Goal: Transaction & Acquisition: Purchase product/service

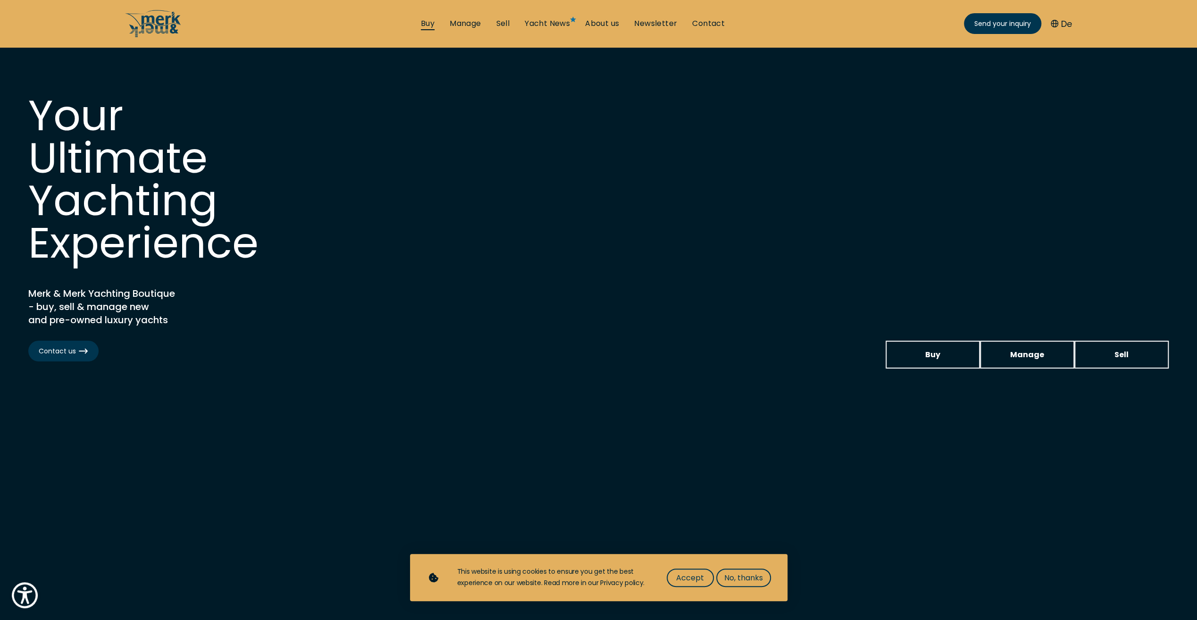
click at [421, 25] on link "Buy" at bounding box center [428, 23] width 14 height 10
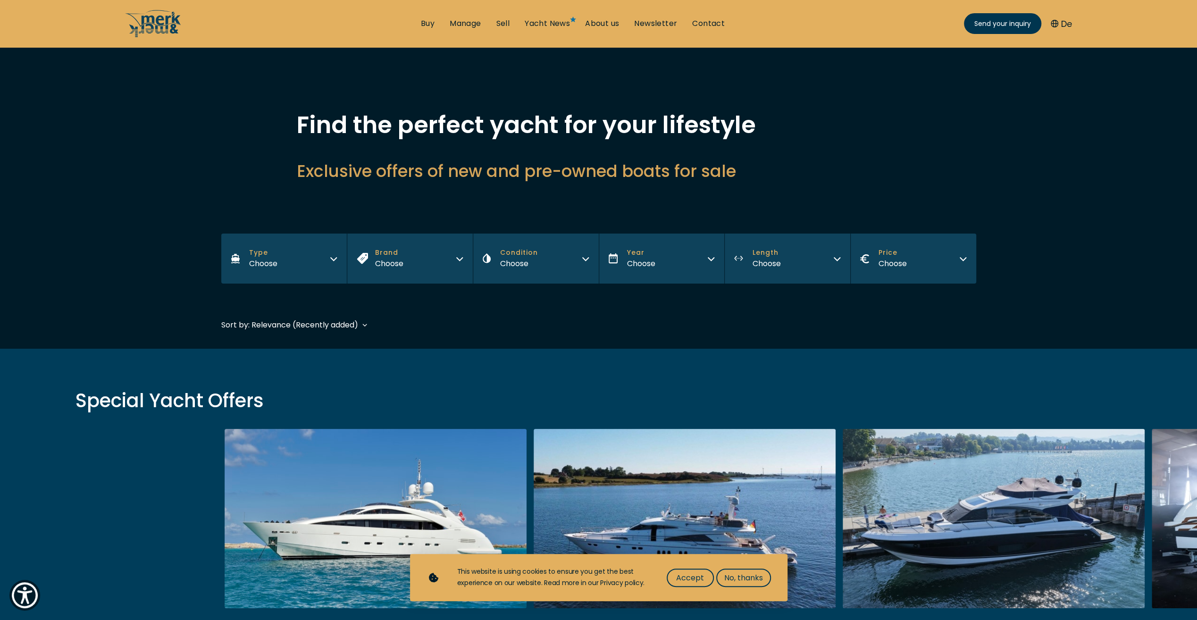
scroll to position [189, 0]
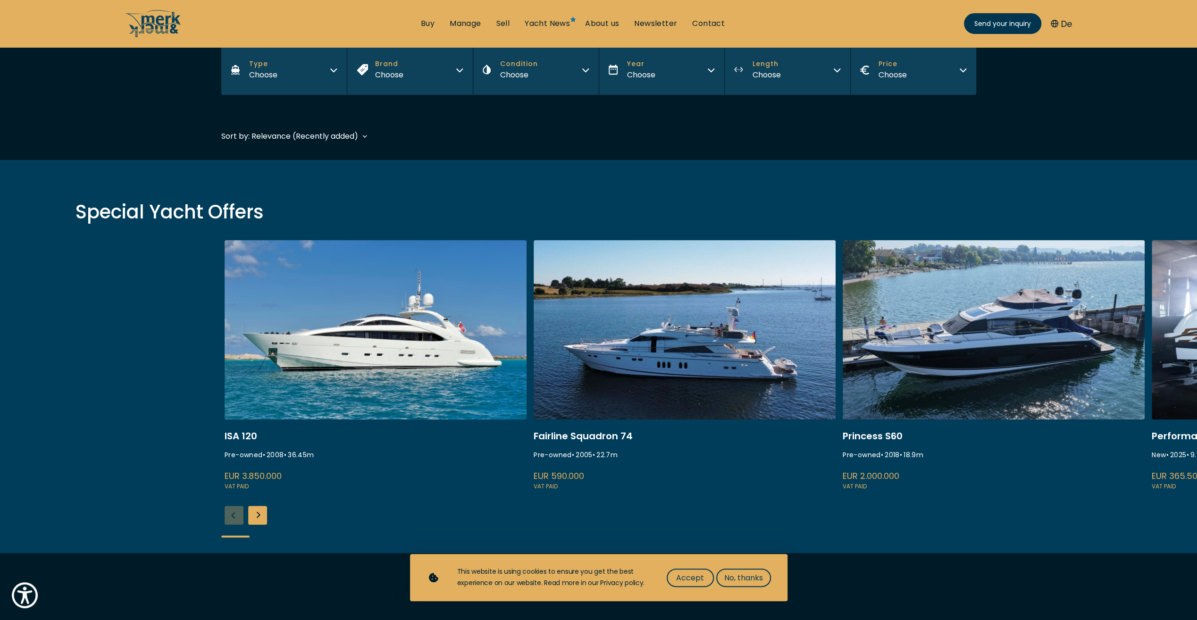
click at [262, 513] on div "Next slide" at bounding box center [257, 515] width 19 height 19
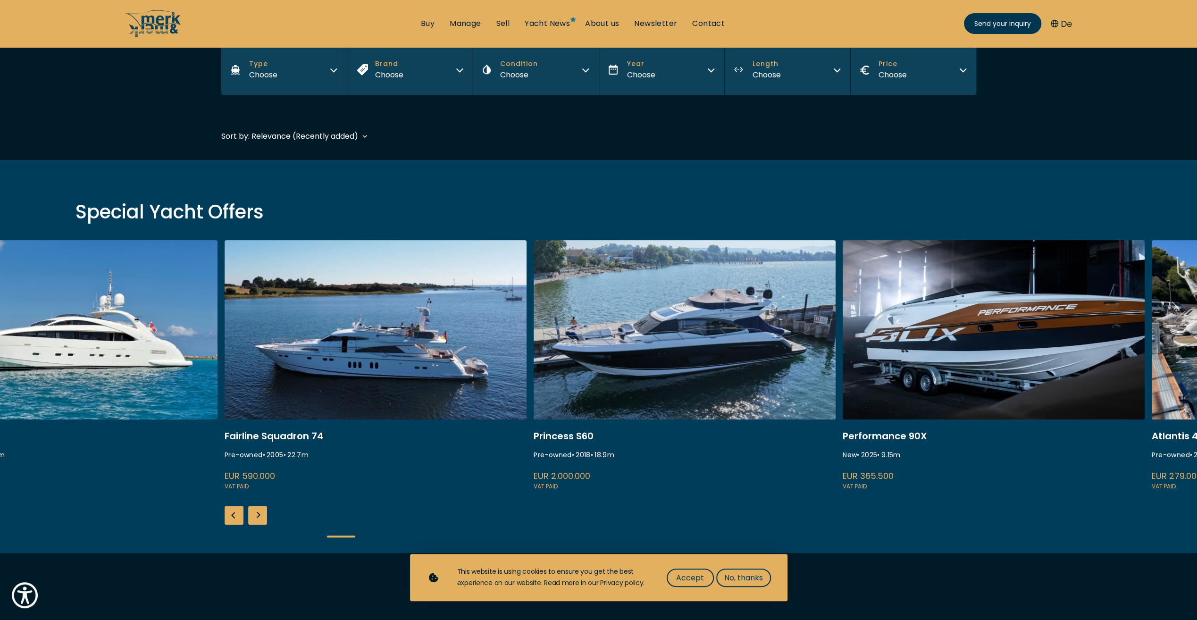
click at [266, 512] on div "Next slide" at bounding box center [257, 515] width 19 height 19
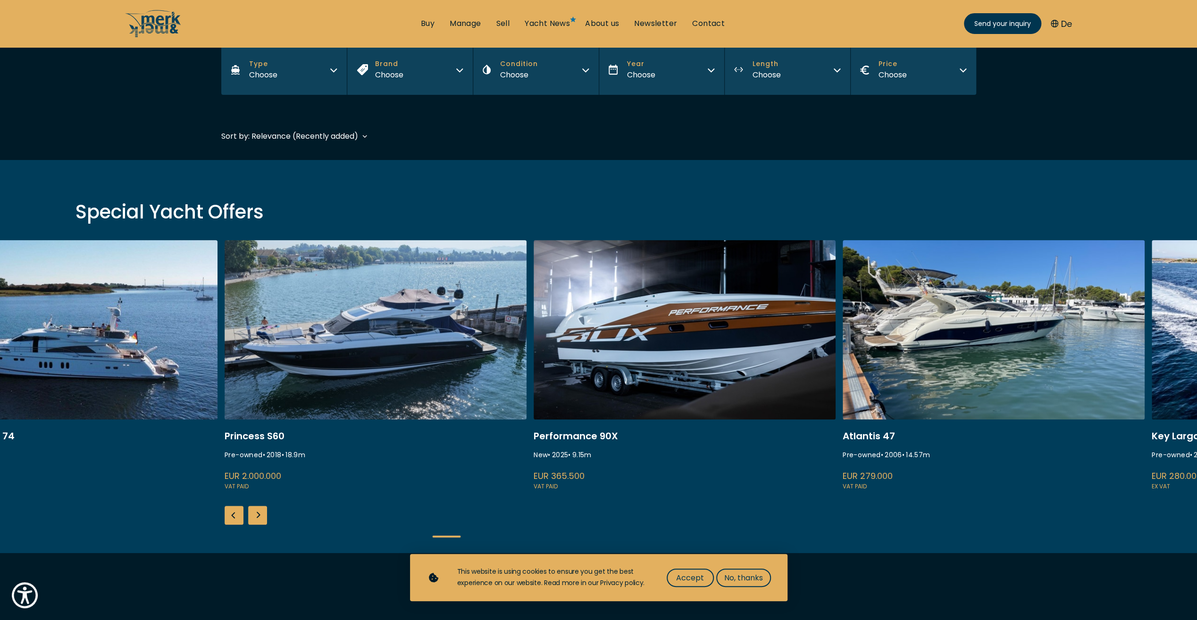
click at [266, 512] on div "Next slide" at bounding box center [257, 515] width 19 height 19
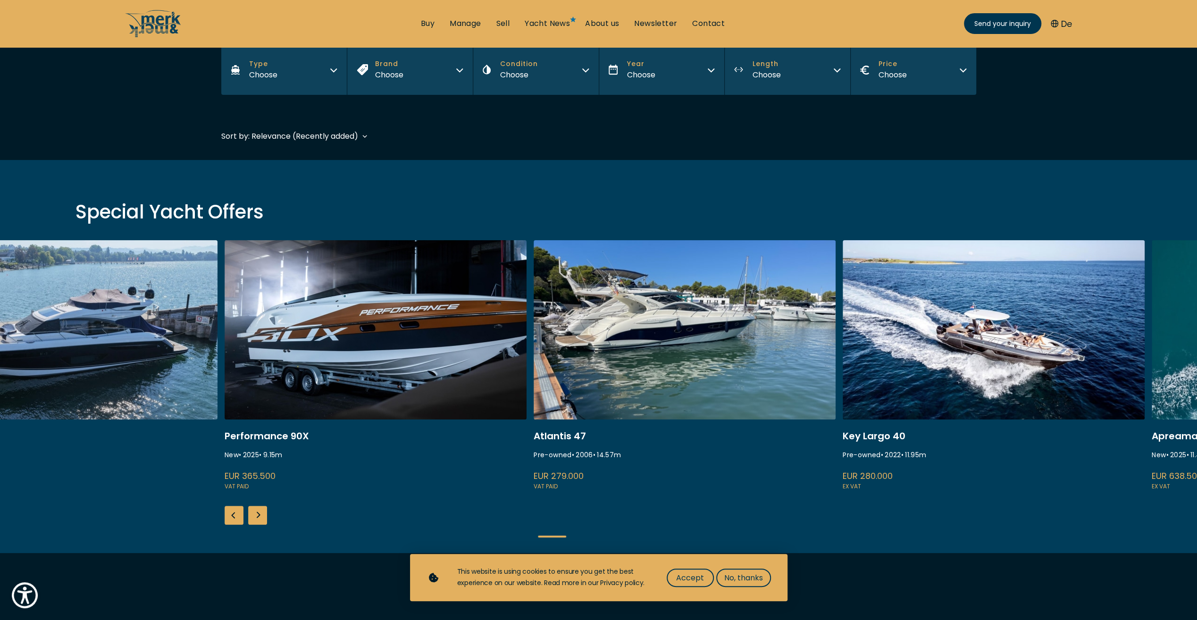
click at [266, 512] on div "Next slide" at bounding box center [257, 515] width 19 height 19
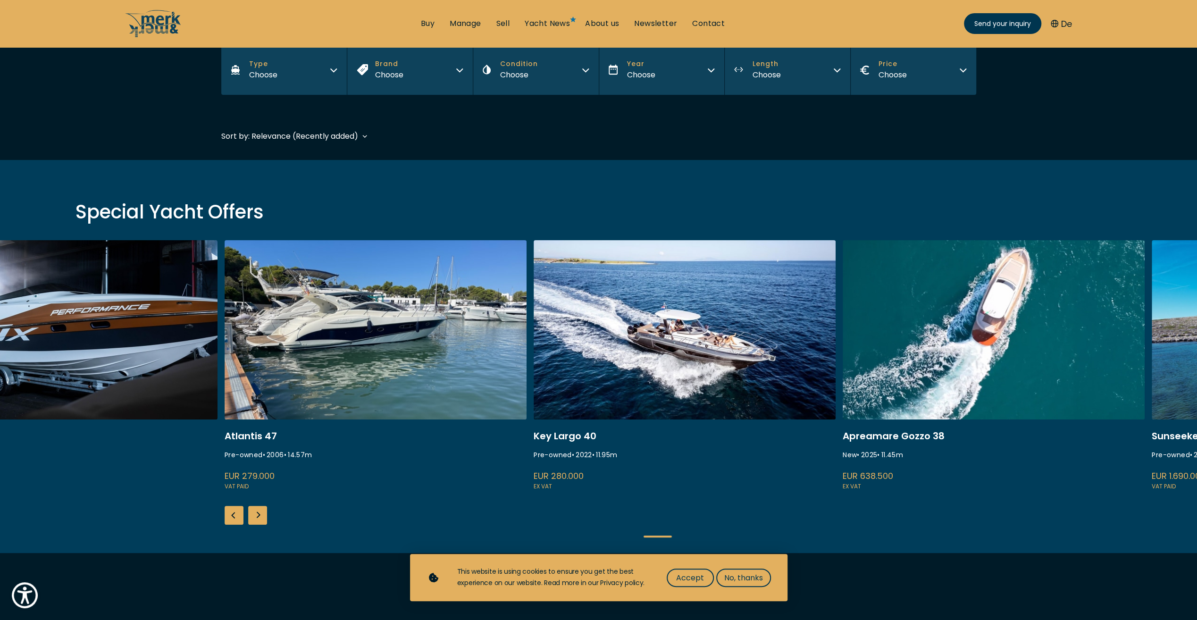
click at [266, 512] on div "Next slide" at bounding box center [257, 515] width 19 height 19
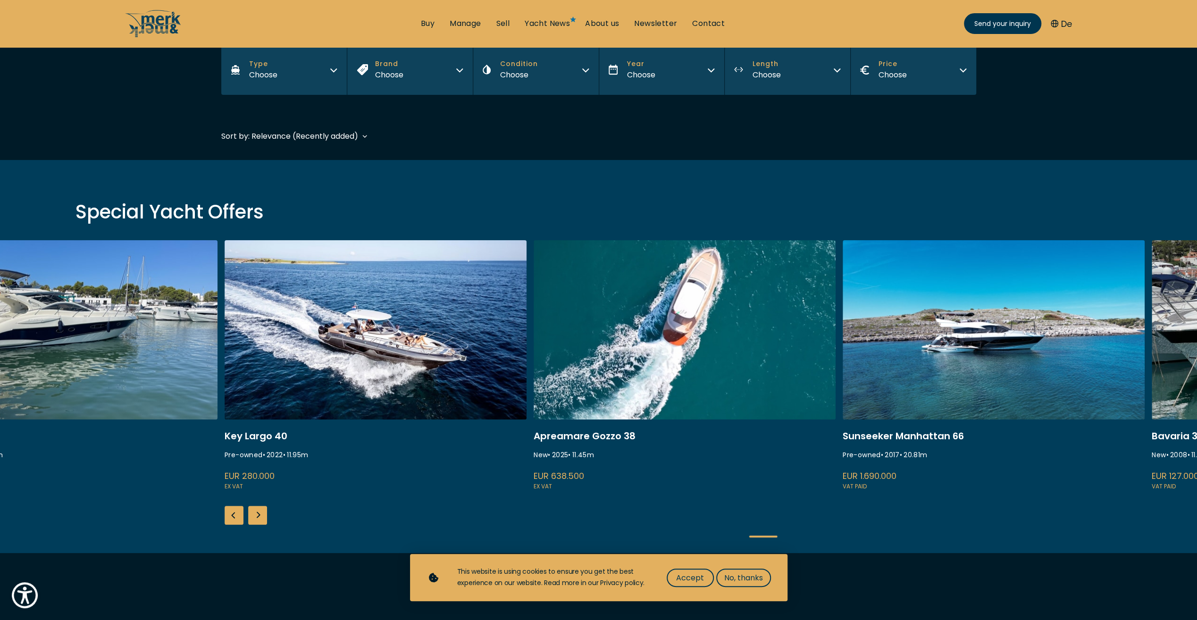
click at [266, 512] on div "Next slide" at bounding box center [257, 515] width 19 height 19
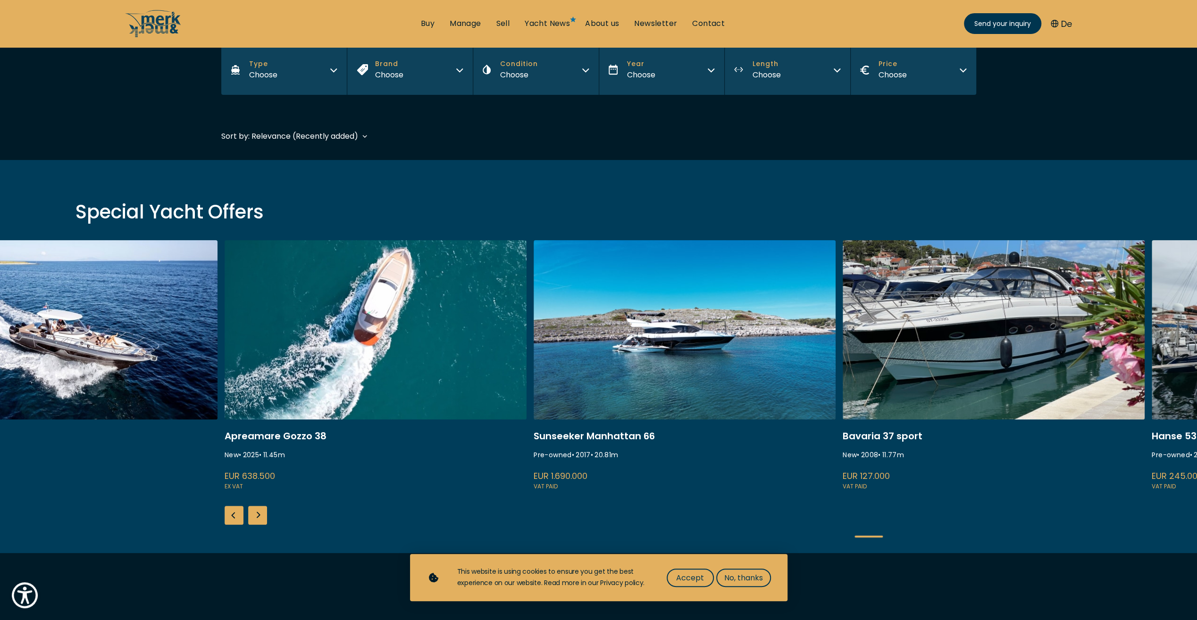
scroll to position [0, 0]
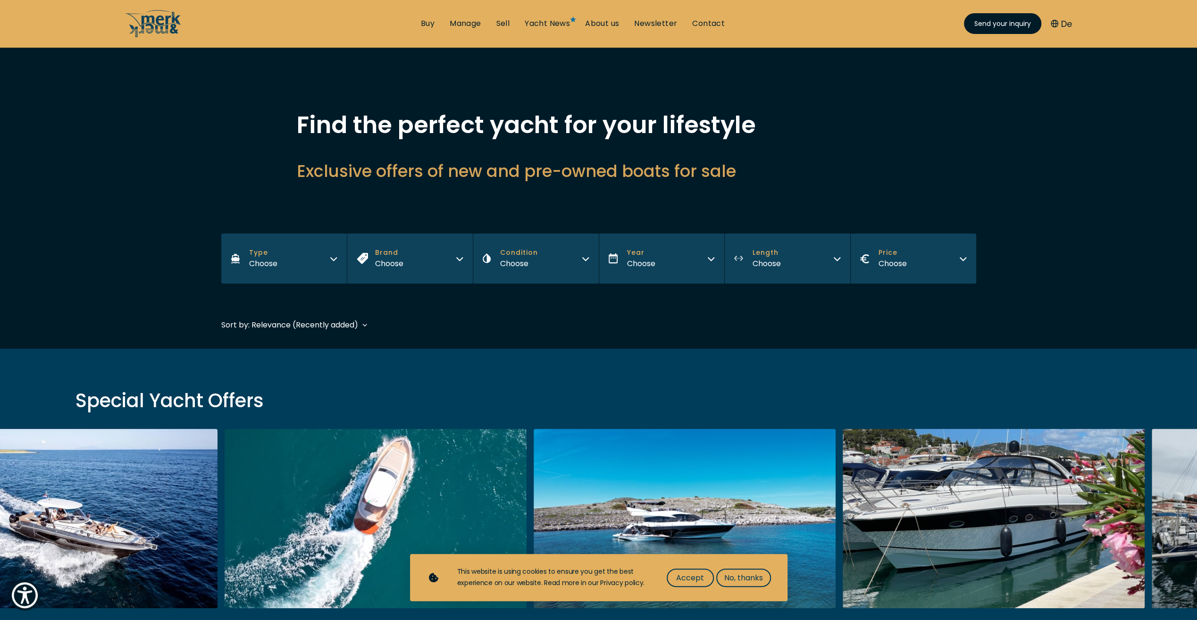
click at [1004, 23] on span "Send your inquiry" at bounding box center [1002, 24] width 57 height 10
